Goal: Transaction & Acquisition: Purchase product/service

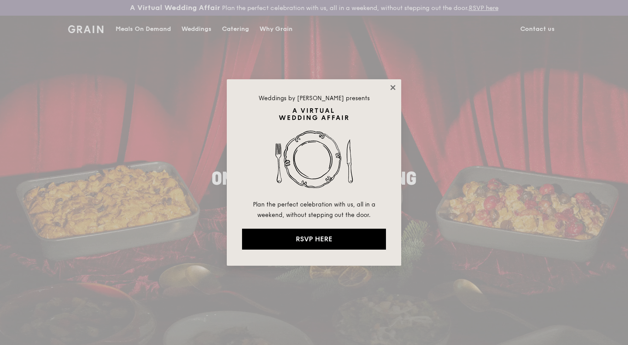
click at [396, 88] on icon at bounding box center [393, 88] width 8 height 8
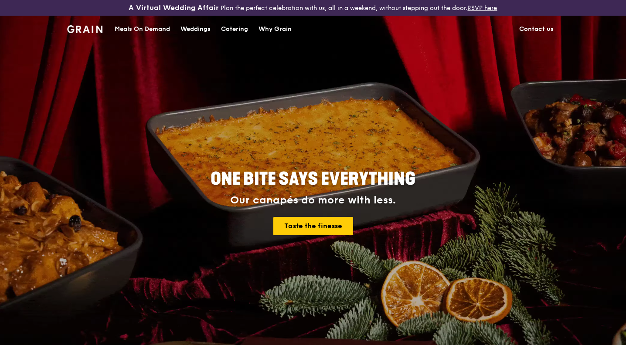
click at [231, 27] on div "Catering" at bounding box center [234, 29] width 27 height 26
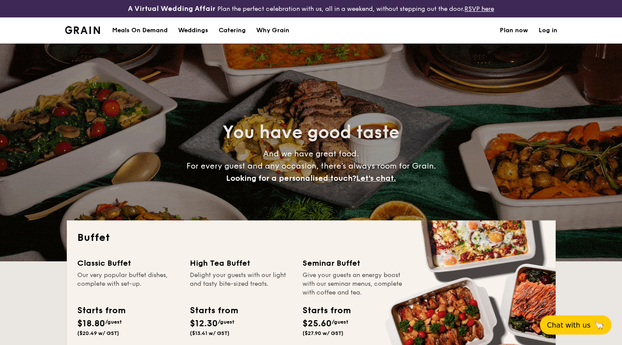
select select
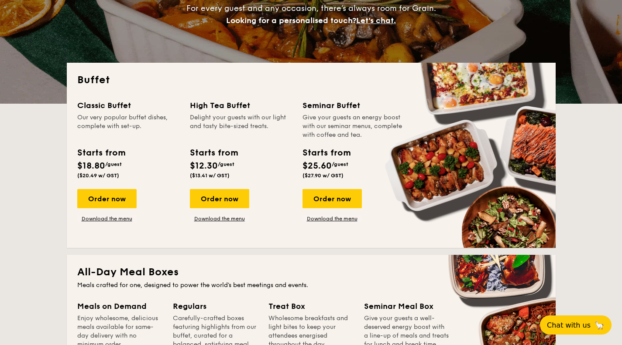
scroll to position [158, 0]
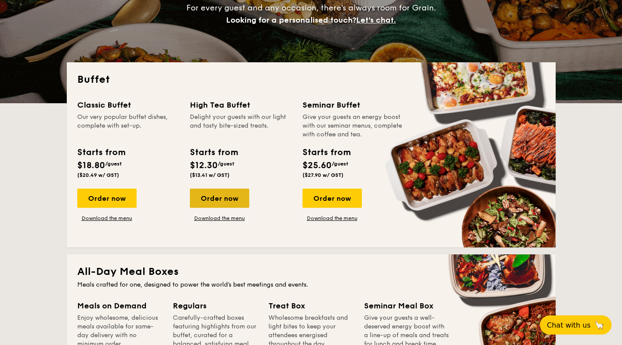
click at [229, 207] on div "Order now" at bounding box center [219, 198] width 59 height 19
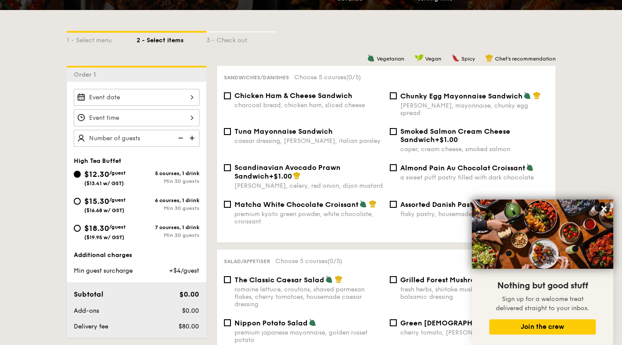
scroll to position [206, 0]
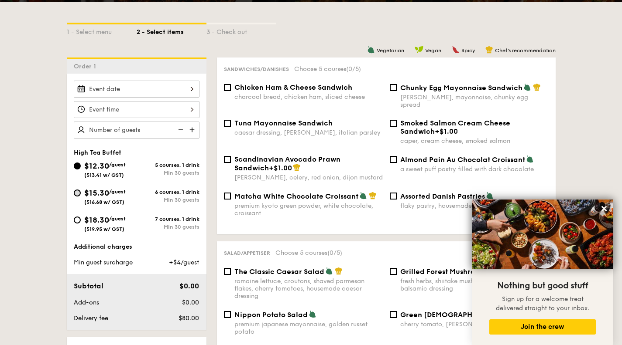
click at [80, 196] on div "$15.30 /guest ($16.68 w/ GST)" at bounding box center [105, 196] width 63 height 18
click at [80, 196] on input "$15.30 /guest ($16.68 w/ GST) 6 courses, 1 drink Min 30 guests" at bounding box center [77, 193] width 7 height 7
radio input "true"
drag, startPoint x: 50, startPoint y: 205, endPoint x: 41, endPoint y: 205, distance: 9.6
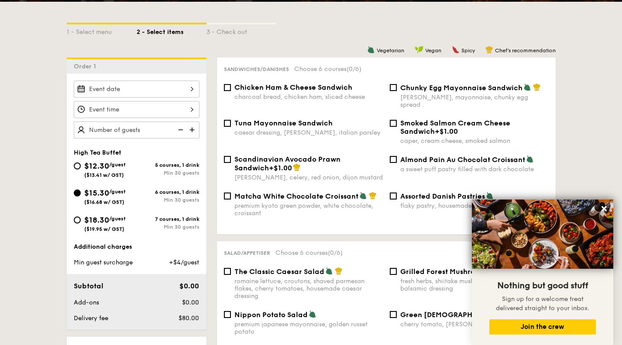
drag, startPoint x: 589, startPoint y: 95, endPoint x: 587, endPoint y: 87, distance: 7.6
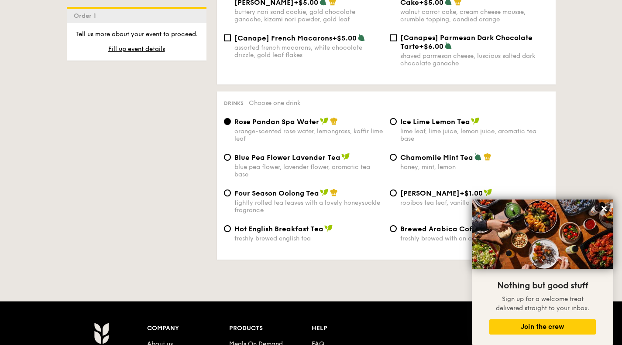
scroll to position [1396, 0]
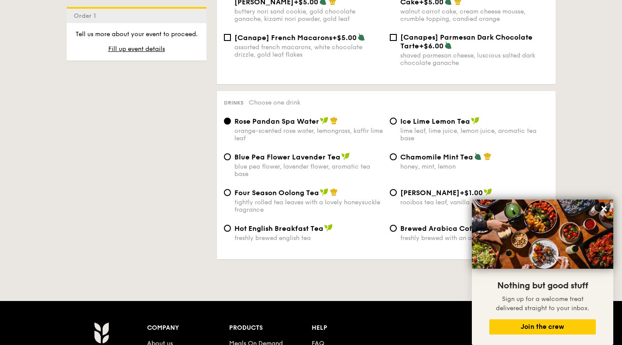
click at [402, 235] on div "freshly brewed with an arabica coffee blend" at bounding box center [474, 238] width 148 height 7
click at [396, 225] on input "Brewed Arabica Coffee freshly brewed with an arabica coffee blend" at bounding box center [392, 228] width 7 height 7
radio input "true"
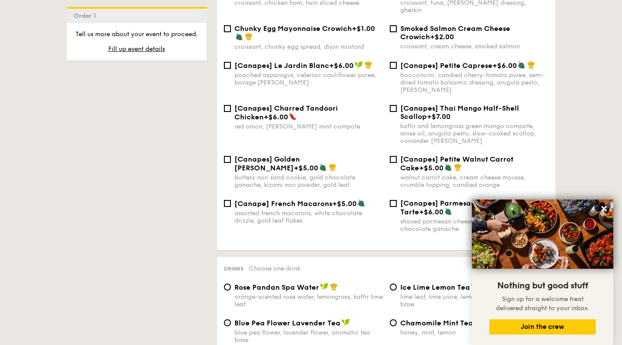
scroll to position [1233, 0]
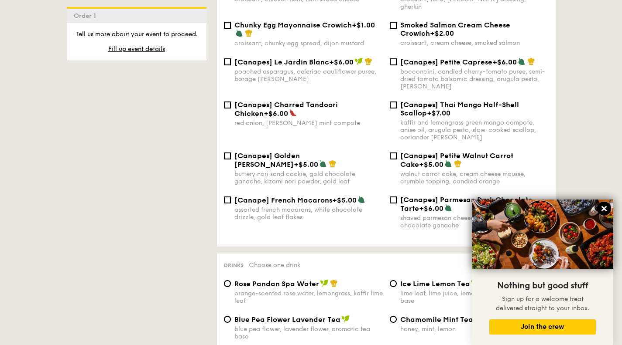
click at [605, 209] on icon at bounding box center [603, 208] width 5 height 5
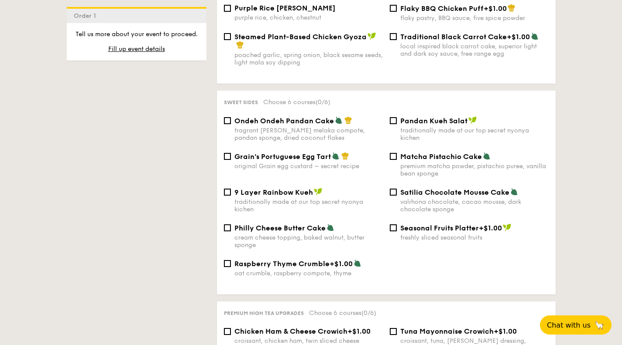
scroll to position [890, 0]
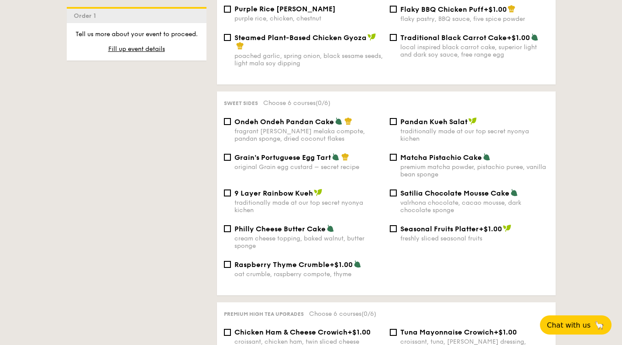
click at [399, 153] on div "Matcha Pistachio Cake premium matcha powder, pistachio puree, vanilla bean spon…" at bounding box center [469, 165] width 166 height 25
click at [396, 154] on input "Matcha Pistachio Cake premium matcha powder, pistachio puree, vanilla bean spon…" at bounding box center [392, 157] width 7 height 7
checkbox input "true"
click at [234, 154] on span "Grain's Portuguese Egg Tart" at bounding box center [282, 158] width 96 height 8
click at [231, 154] on input "Grain's Portuguese Egg Tart original Grain egg custard – secret recipe" at bounding box center [227, 157] width 7 height 7
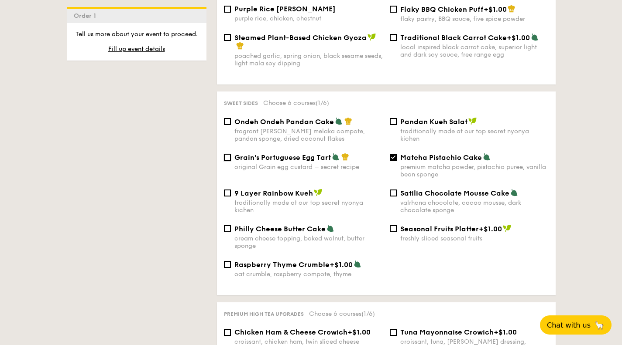
checkbox input "true"
click at [395, 154] on input "Matcha Pistachio Cake premium matcha powder, pistachio puree, vanilla bean spon…" at bounding box center [392, 157] width 7 height 7
checkbox input "false"
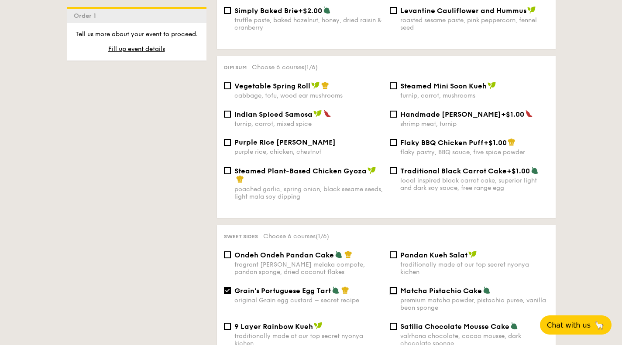
scroll to position [756, 0]
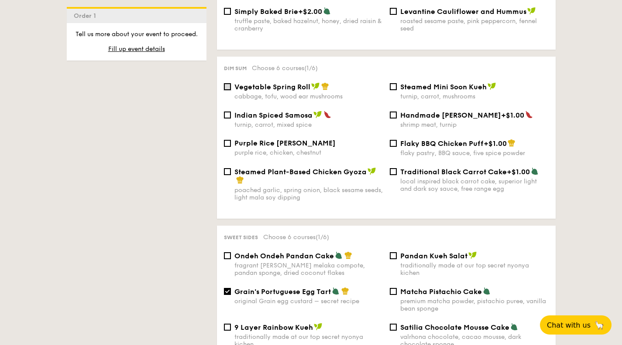
click at [228, 83] on input "Vegetable Spring Roll cabbage, tofu, wood ear mushrooms" at bounding box center [227, 86] width 7 height 7
checkbox input "true"
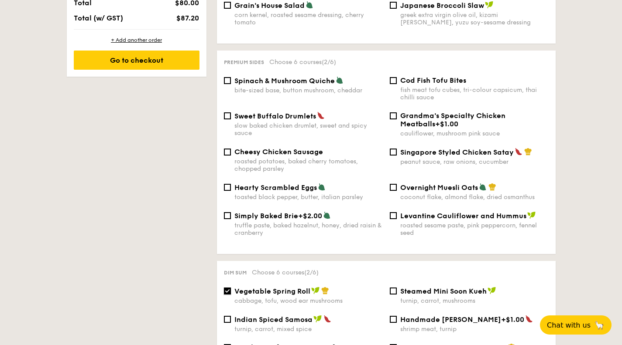
scroll to position [546, 0]
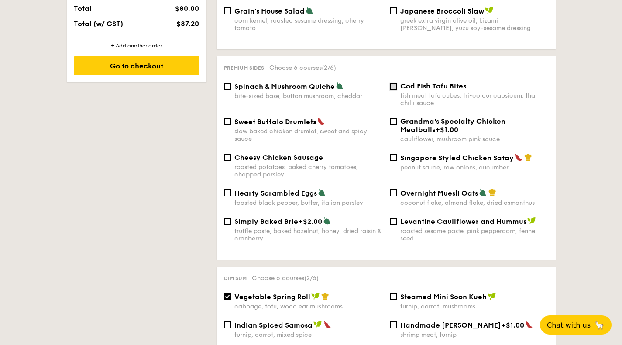
click at [393, 83] on input "Cod Fish Tofu Bites fish meat tofu cubes, tri-colour capsicum, thai chilli sauce" at bounding box center [392, 86] width 7 height 7
checkbox input "true"
click at [228, 118] on input "Sweet Buffalo Drumlets slow baked chicken drumlet, sweet and spicy sauce" at bounding box center [227, 121] width 7 height 7
checkbox input "true"
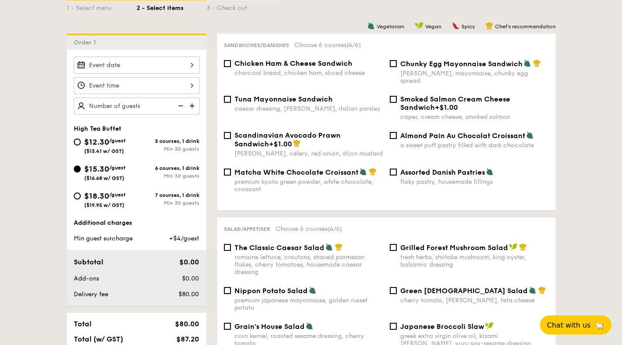
scroll to position [211, 0]
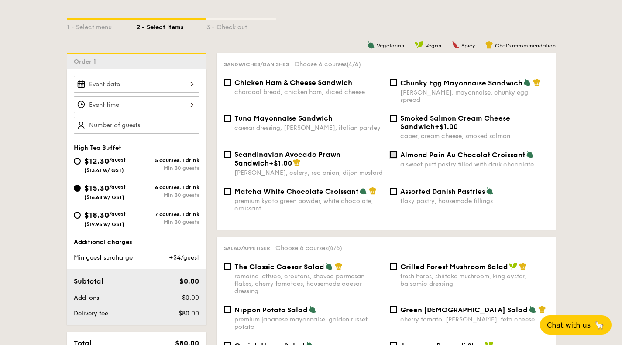
click at [395, 151] on input "Almond Pain Au Chocolat Croissant a sweet puff pastry filled with dark chocolate" at bounding box center [392, 154] width 7 height 7
checkbox input "true"
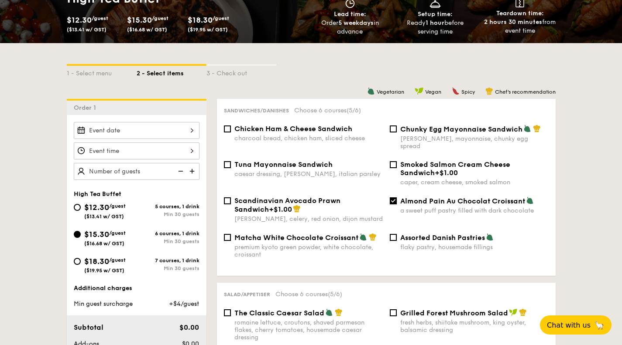
scroll to position [163, 0]
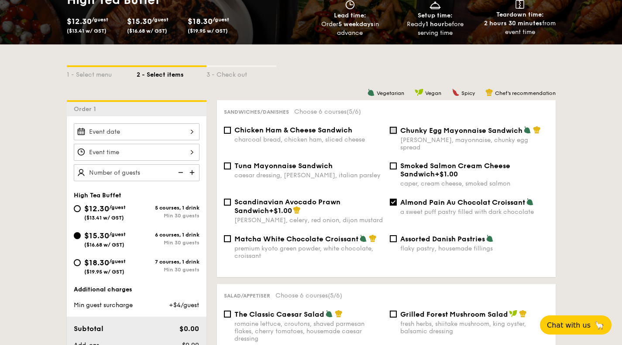
click at [394, 130] on input "Chunky Egg Mayonnaise Sandwich dijon mustard, mayonnaise, chunky egg spread" at bounding box center [392, 130] width 7 height 7
checkbox input "true"
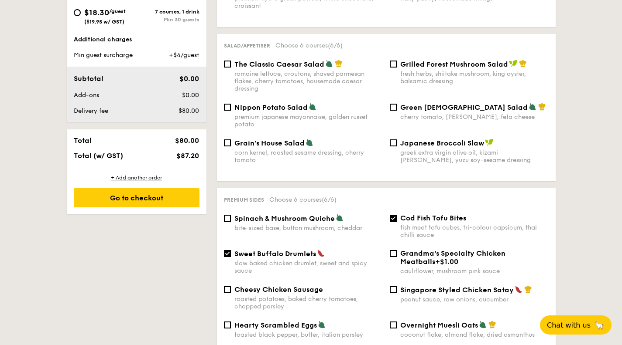
scroll to position [175, 0]
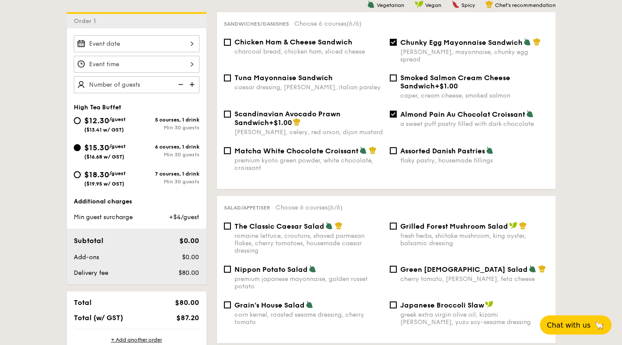
scroll to position [253, 0]
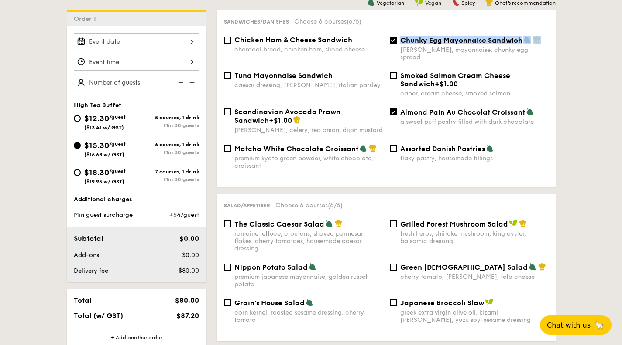
drag, startPoint x: 544, startPoint y: 42, endPoint x: 402, endPoint y: 39, distance: 142.6
click at [402, 39] on div "Chunky Egg Mayonnaise Sandwich" at bounding box center [474, 40] width 148 height 9
copy div "Chunky Egg Mayonnaise Sandwich"
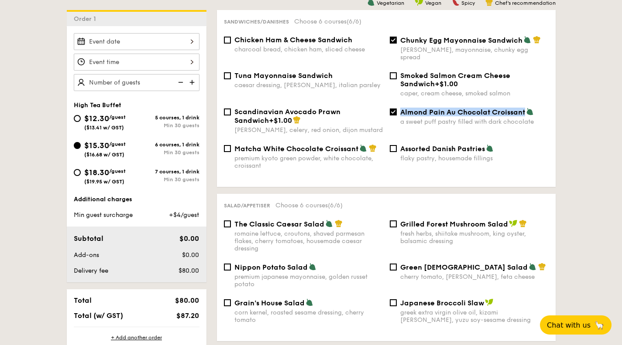
drag, startPoint x: 402, startPoint y: 102, endPoint x: 524, endPoint y: 104, distance: 121.7
click at [524, 108] on span "Almond Pain Au Chocolat Croissant" at bounding box center [462, 112] width 125 height 8
copy span "Almond Pain Au Chocolat Croissant"
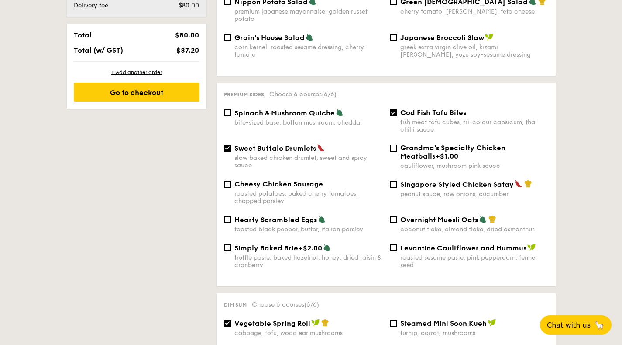
scroll to position [524, 0]
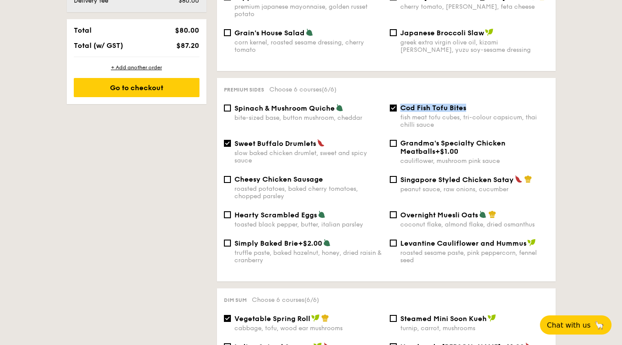
drag, startPoint x: 410, startPoint y: 99, endPoint x: 471, endPoint y: 101, distance: 61.1
click at [471, 104] on div "Cod Fish Tofu Bites" at bounding box center [474, 108] width 148 height 8
copy span "Cod Fish Tofu Bites"
drag, startPoint x: 231, startPoint y: 137, endPoint x: 314, endPoint y: 137, distance: 83.3
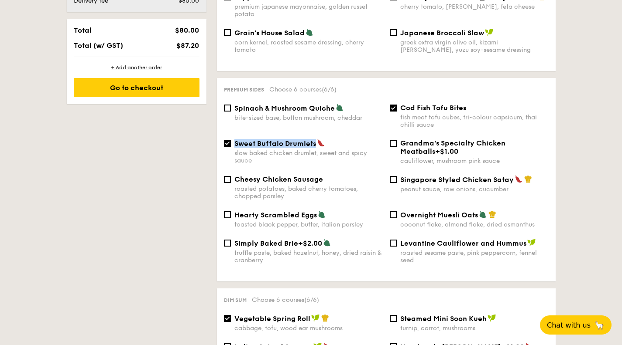
click at [314, 139] on div "Sweet Buffalo Drumlets slow baked chicken drumlet, sweet and spicy sauce" at bounding box center [303, 151] width 166 height 25
copy span "Sweet Buffalo Drumlets"
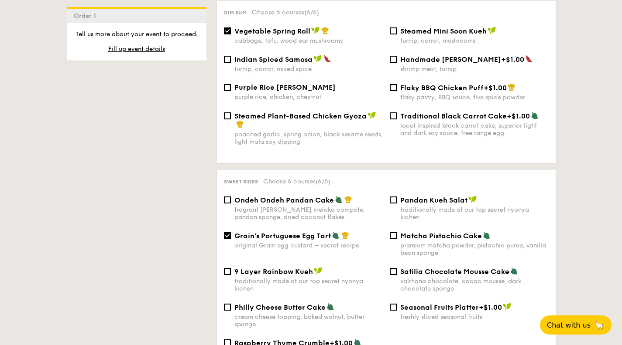
scroll to position [747, 0]
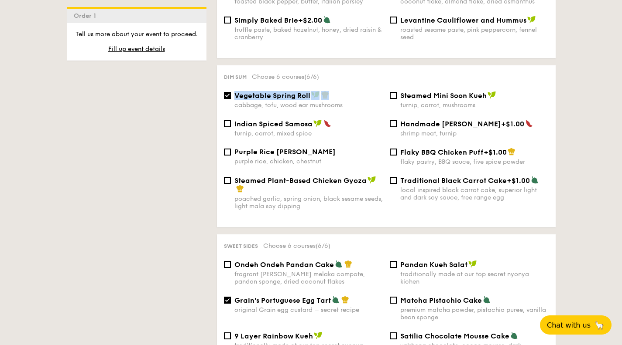
drag, startPoint x: 232, startPoint y: 85, endPoint x: 328, endPoint y: 88, distance: 96.0
click at [328, 91] on div "Vegetable Spring Roll cabbage, tofu, wood ear mushrooms" at bounding box center [303, 100] width 166 height 18
copy div "Vegetable Spring Roll"
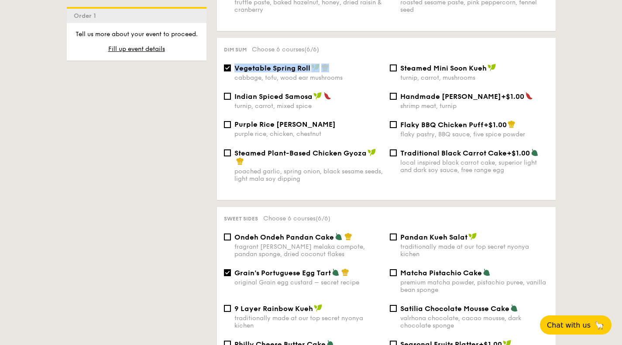
click at [403, 190] on div "Dim sum Choose 6 courses (6/6) Vegetable Spring Roll cabbage, tofu, wood ear mu…" at bounding box center [386, 119] width 338 height 162
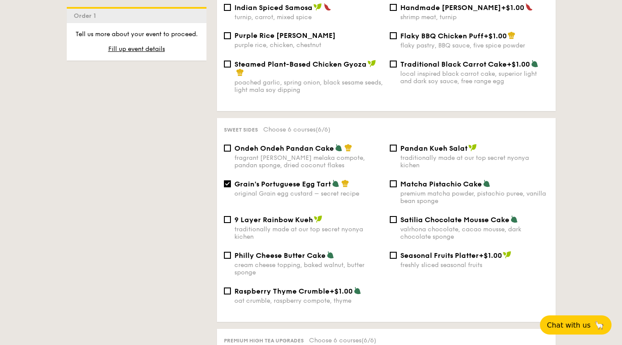
scroll to position [865, 0]
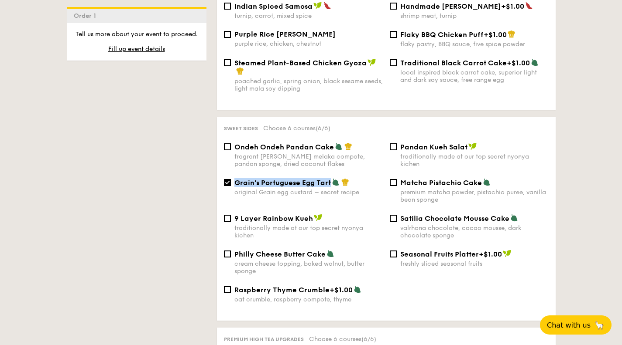
drag, startPoint x: 236, startPoint y: 178, endPoint x: 331, endPoint y: 175, distance: 95.5
click at [331, 178] on div "Grain's Portuguese Egg Tart" at bounding box center [308, 182] width 148 height 9
copy span "Grain's Portuguese Egg Tart"
